Goal: Task Accomplishment & Management: Use online tool/utility

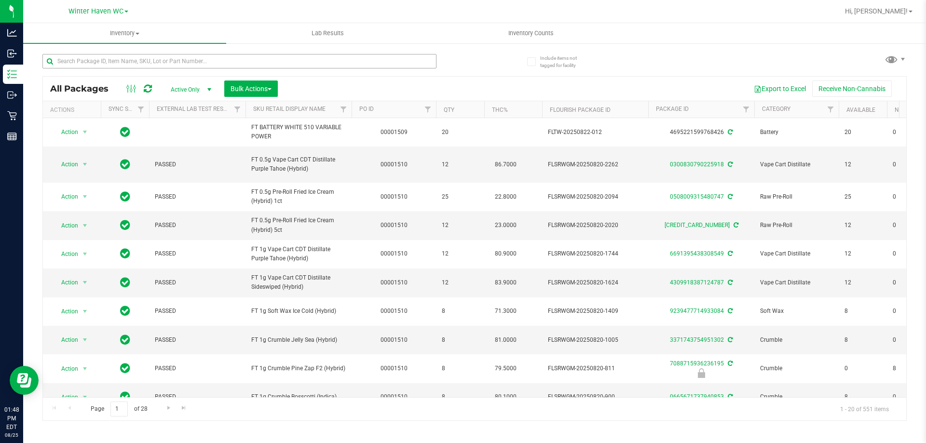
click at [142, 59] on input "text" at bounding box center [239, 61] width 394 height 14
type input "tsk"
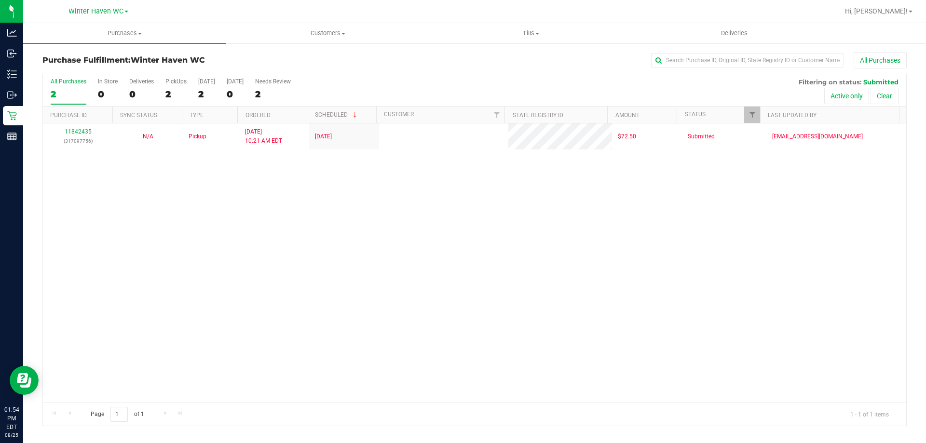
click at [285, 181] on div "11842435 (317097756) N/A Pickup [DATE] 10:21 AM EDT 8/25/2025 $72.50 Submitted …" at bounding box center [474, 262] width 863 height 279
